Goal: Contribute content

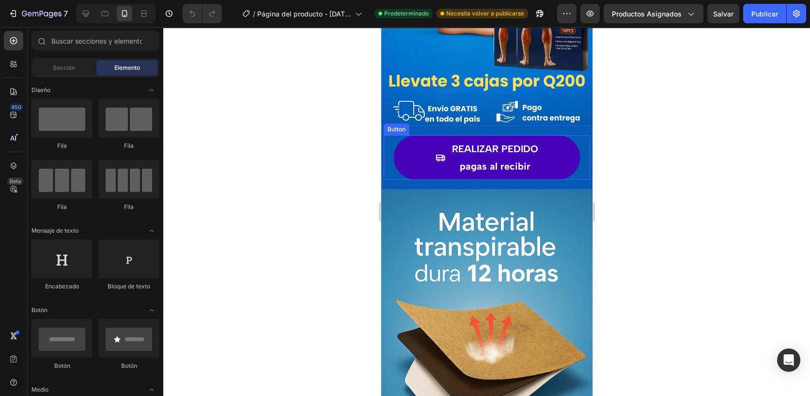
scroll to position [269, 0]
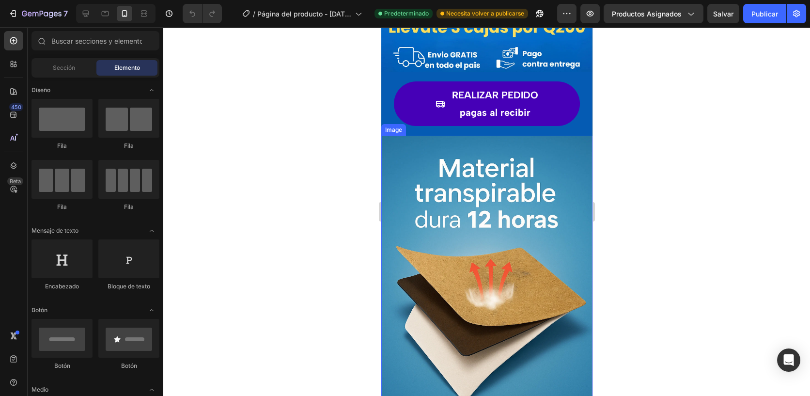
click at [412, 210] on img at bounding box center [486, 294] width 211 height 317
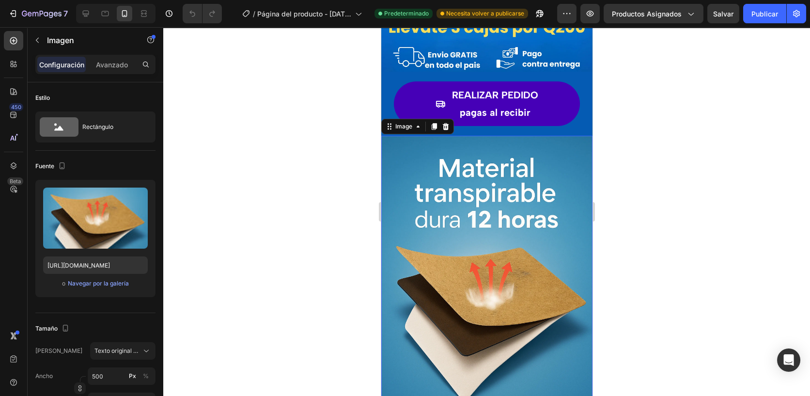
click at [271, 176] on div at bounding box center [486, 211] width 647 height 369
click at [388, 179] on img at bounding box center [486, 294] width 211 height 317
click at [125, 282] on font "Navegar por la galería" at bounding box center [98, 283] width 61 height 9
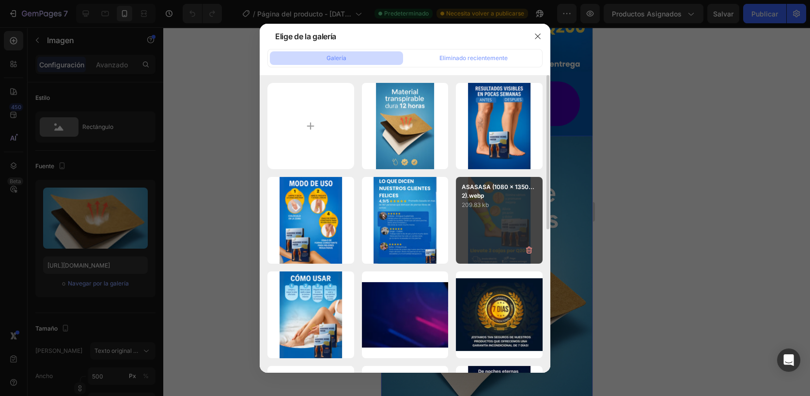
click at [469, 200] on p "ASASASA (1080 x 1350...2).webp" at bounding box center [499, 191] width 75 height 17
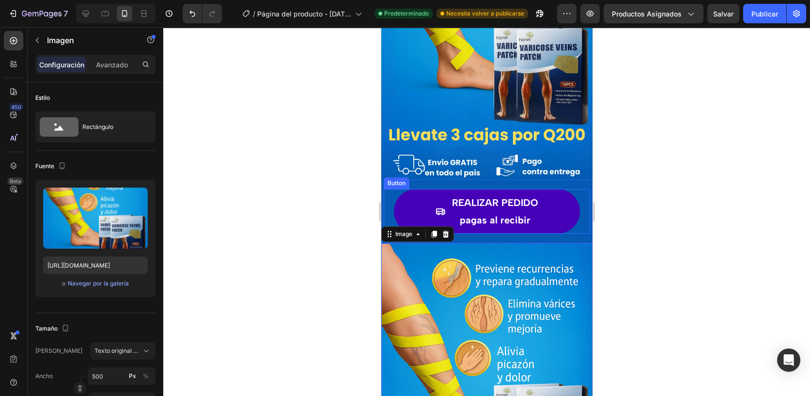
scroll to position [215, 0]
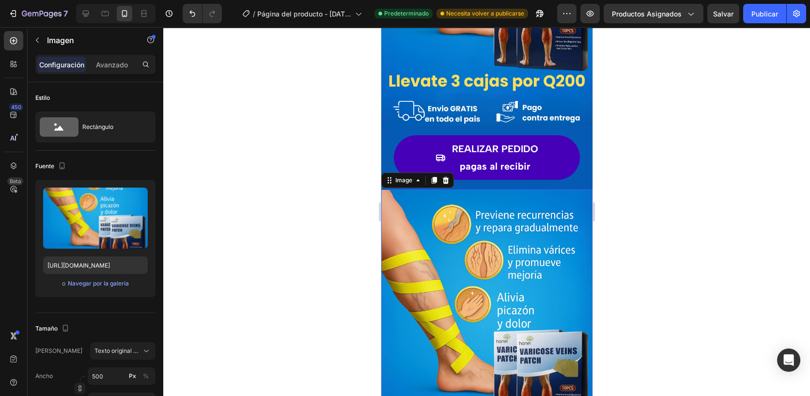
click at [518, 191] on img at bounding box center [486, 335] width 211 height 293
click at [102, 283] on font "Navegar por la galería" at bounding box center [98, 283] width 61 height 9
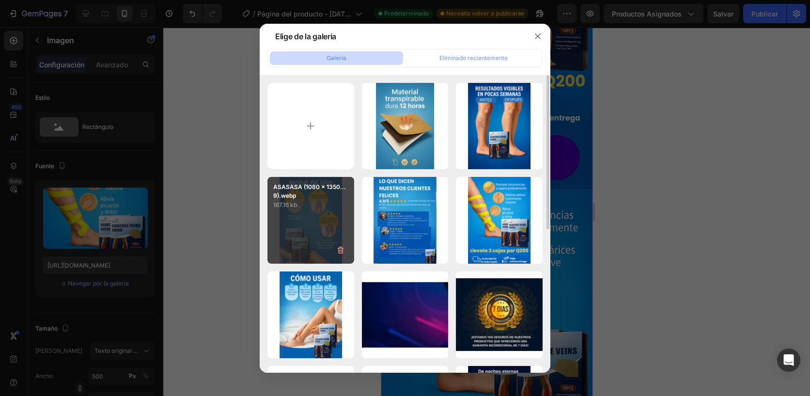
click at [314, 241] on div "ASASASA (1080 x 1350...9).webp 167.16 kb" at bounding box center [310, 220] width 87 height 87
type input "[URL][DOMAIN_NAME]"
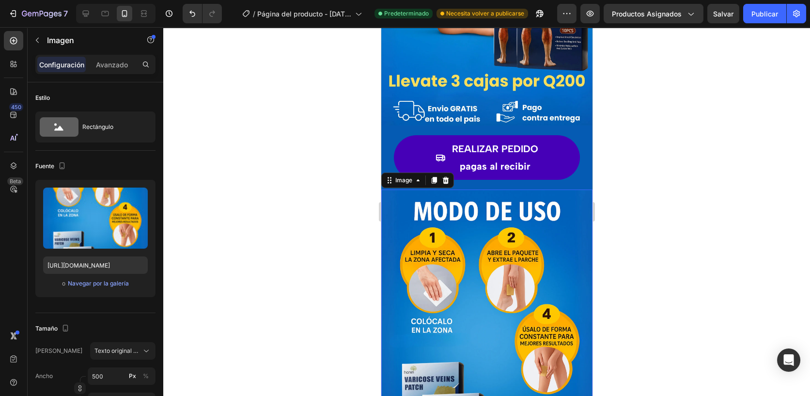
click at [657, 211] on div at bounding box center [486, 211] width 647 height 369
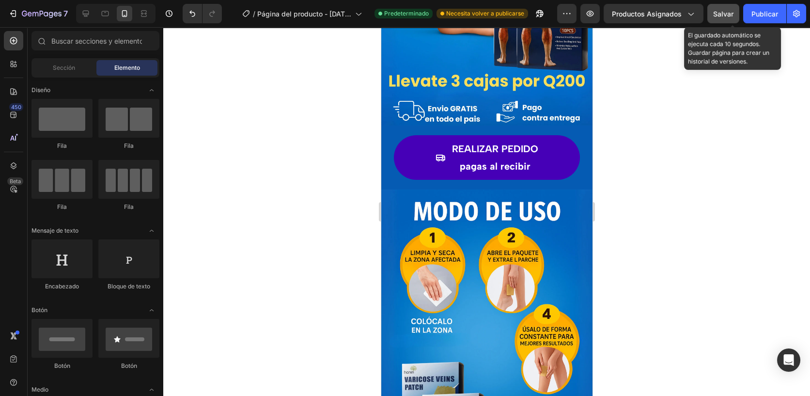
click at [713, 16] on span "Salvar" at bounding box center [723, 14] width 20 height 8
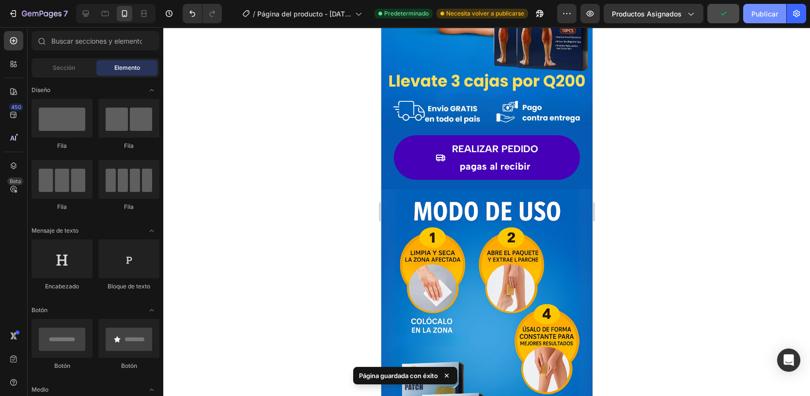
click at [751, 10] on font "Publicar" at bounding box center [764, 14] width 27 height 10
